Goal: Use online tool/utility: Utilize a website feature to perform a specific function

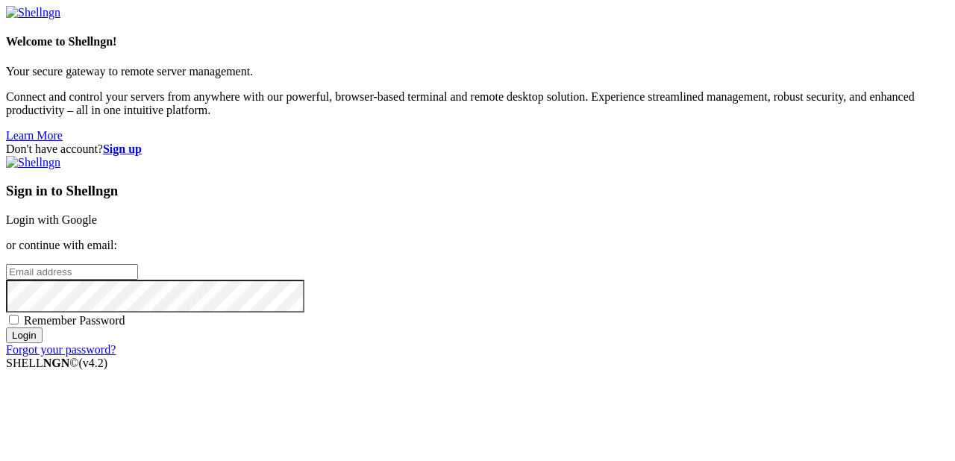
click at [138, 264] on input "email" at bounding box center [72, 272] width 132 height 16
click at [97, 213] on link "Login with Google" at bounding box center [51, 219] width 91 height 13
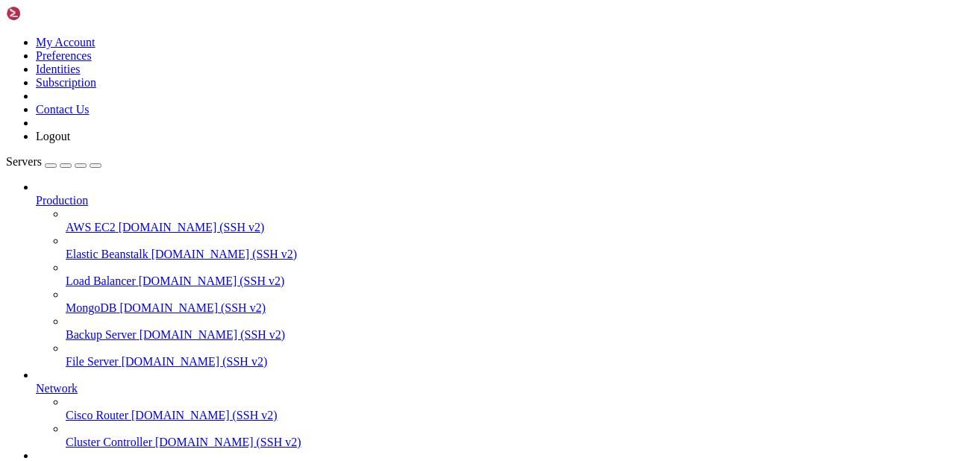
click at [179, 397] on div at bounding box center [507, 401] width 883 height 13
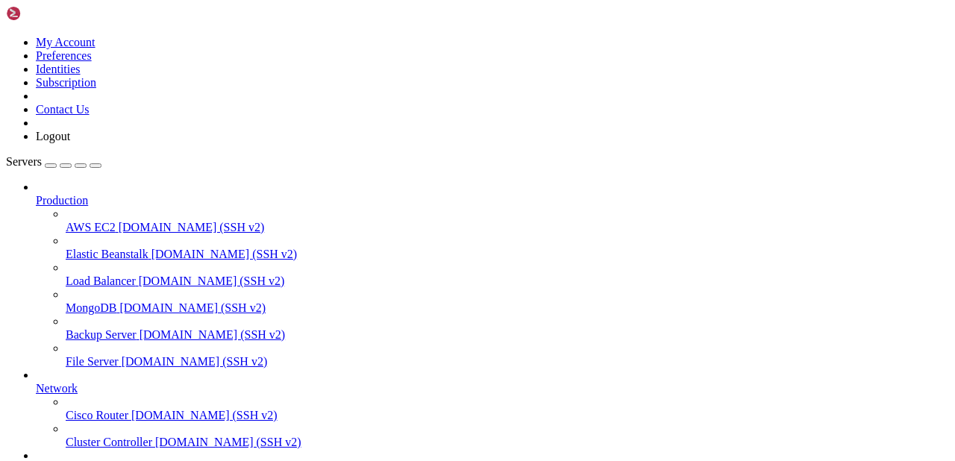
scroll to position [0, 0]
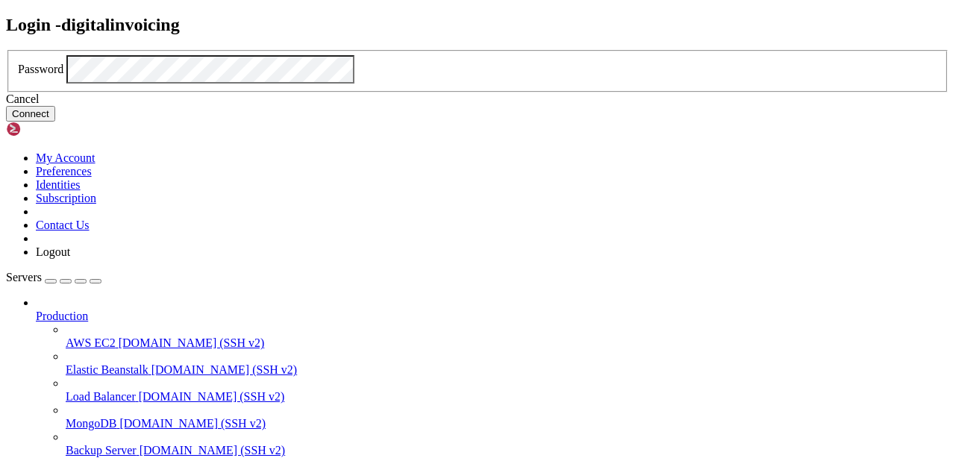
click button "Connect" at bounding box center [30, 114] width 49 height 16
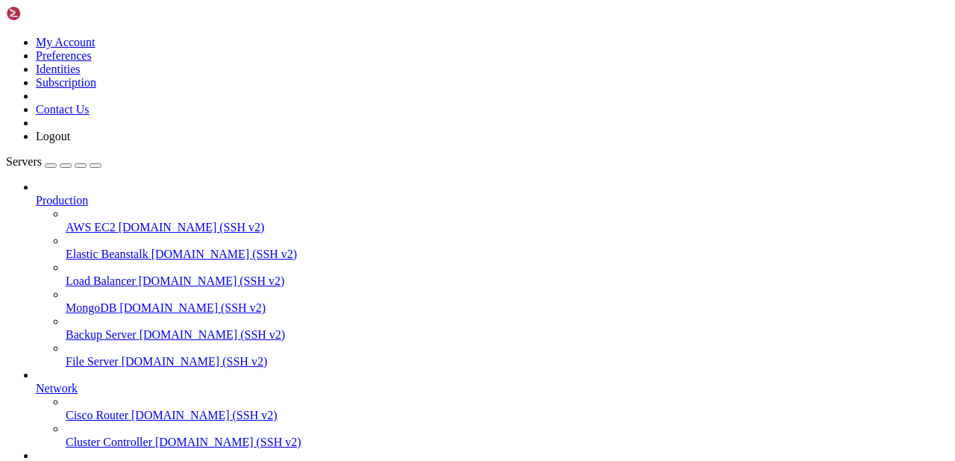
drag, startPoint x: 367, startPoint y: 1005, endPoint x: 444, endPoint y: 1007, distance: 76.9
